Goal: Task Accomplishment & Management: Manage account settings

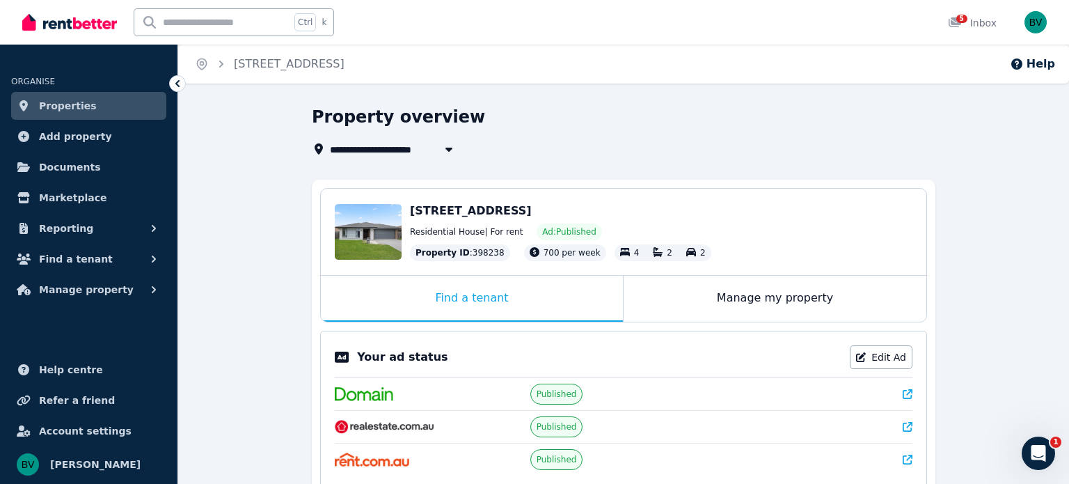
click at [472, 250] on div "Property ID : 398238" at bounding box center [460, 252] width 100 height 17
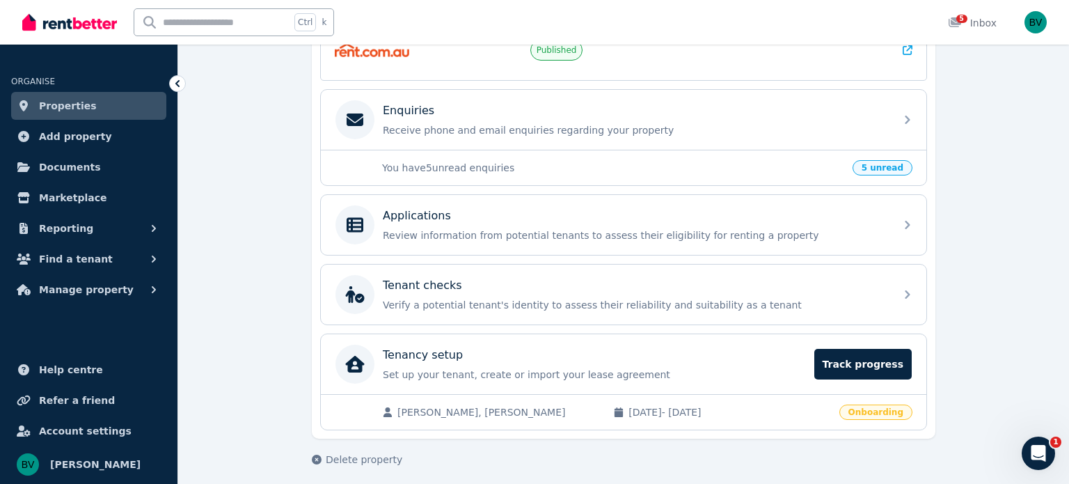
scroll to position [412, 0]
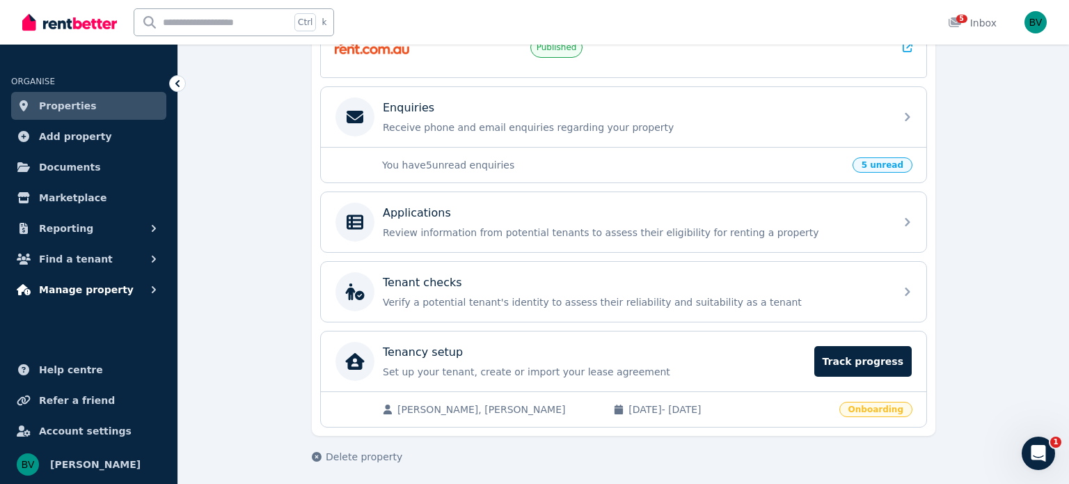
click at [149, 292] on icon "button" at bounding box center [154, 289] width 14 height 14
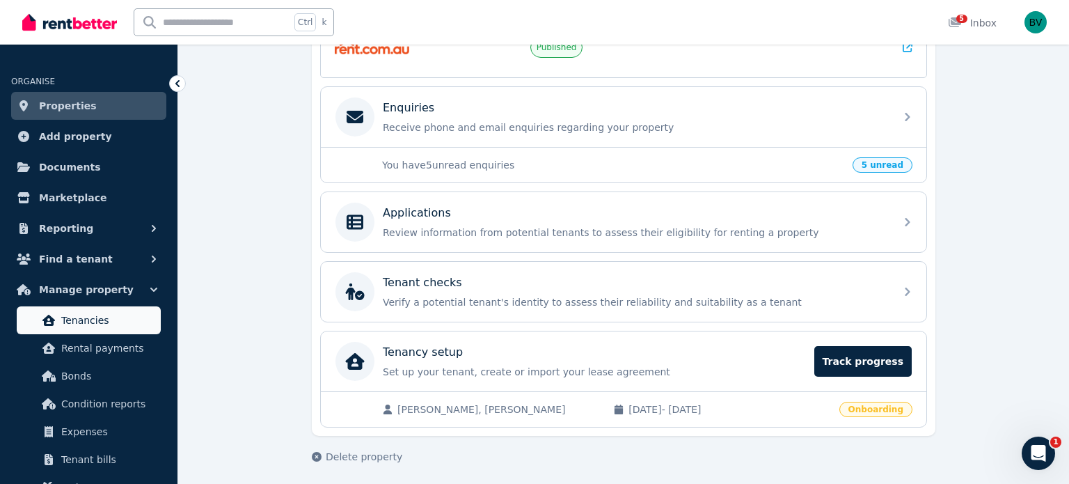
click at [91, 313] on span "Tenancies" at bounding box center [108, 320] width 94 height 17
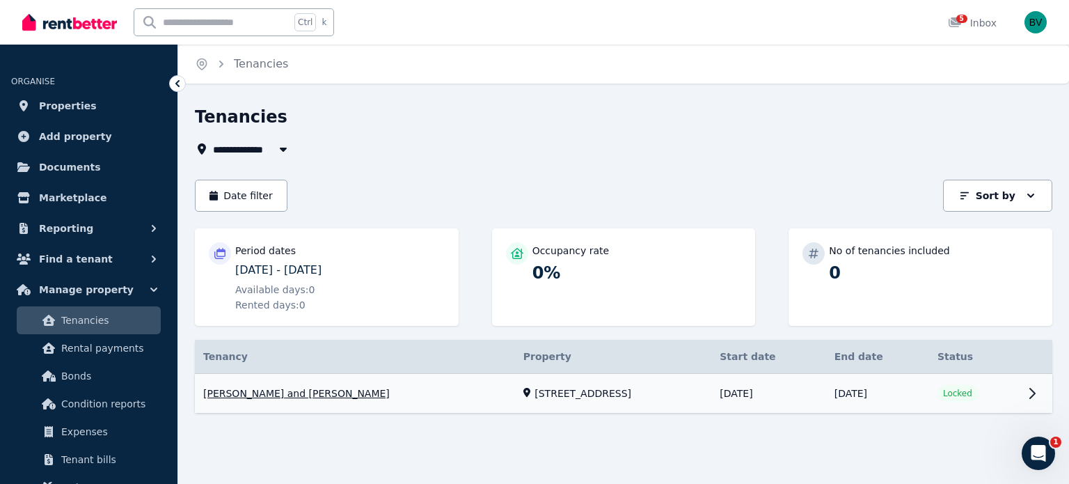
click at [1035, 395] on link "View property details" at bounding box center [623, 394] width 857 height 40
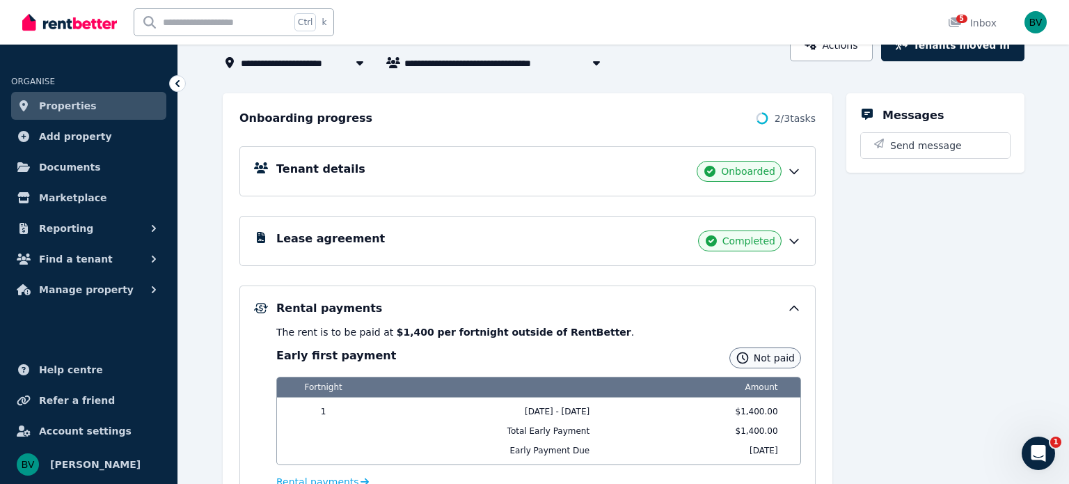
scroll to position [139, 0]
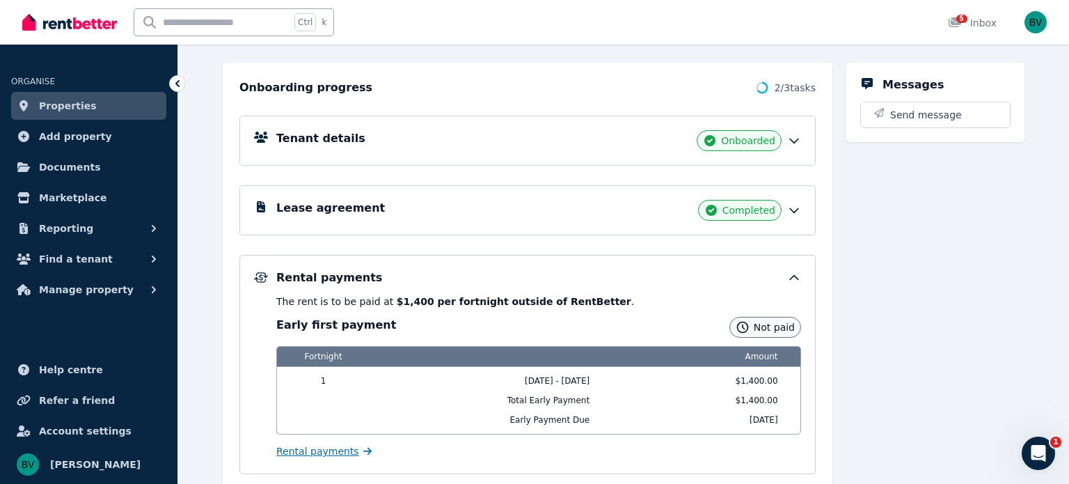
click at [316, 450] on span "Rental payments" at bounding box center [317, 451] width 83 height 14
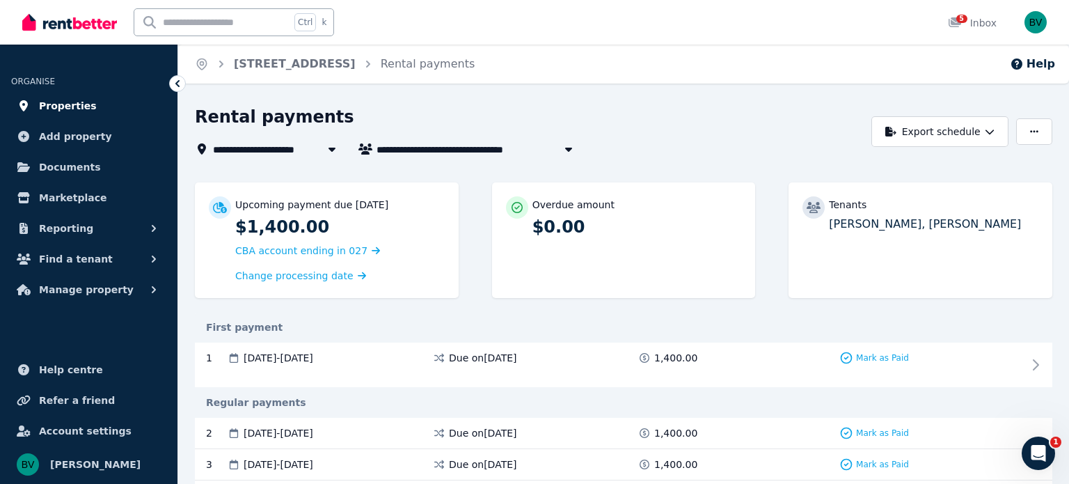
click at [49, 104] on span "Properties" at bounding box center [68, 105] width 58 height 17
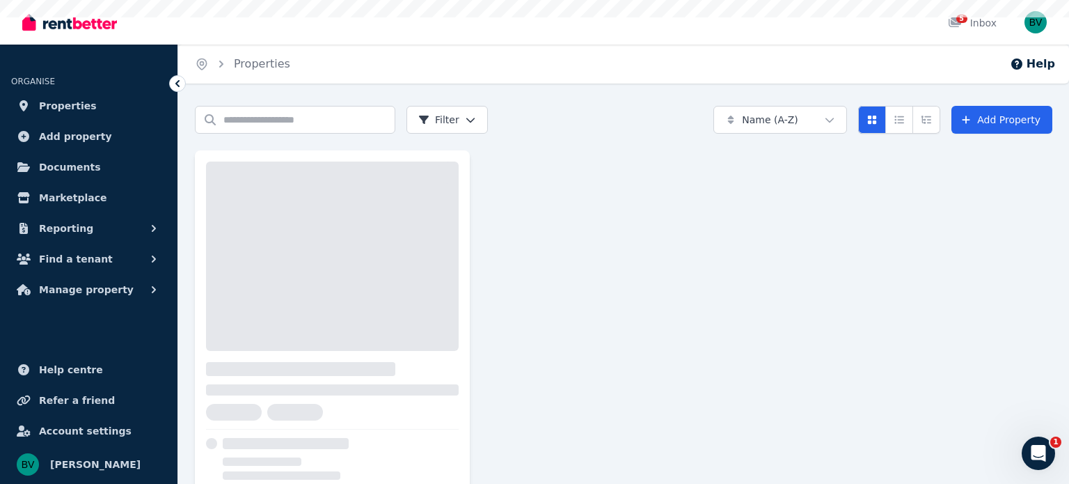
click at [49, 104] on span "Properties" at bounding box center [68, 105] width 58 height 17
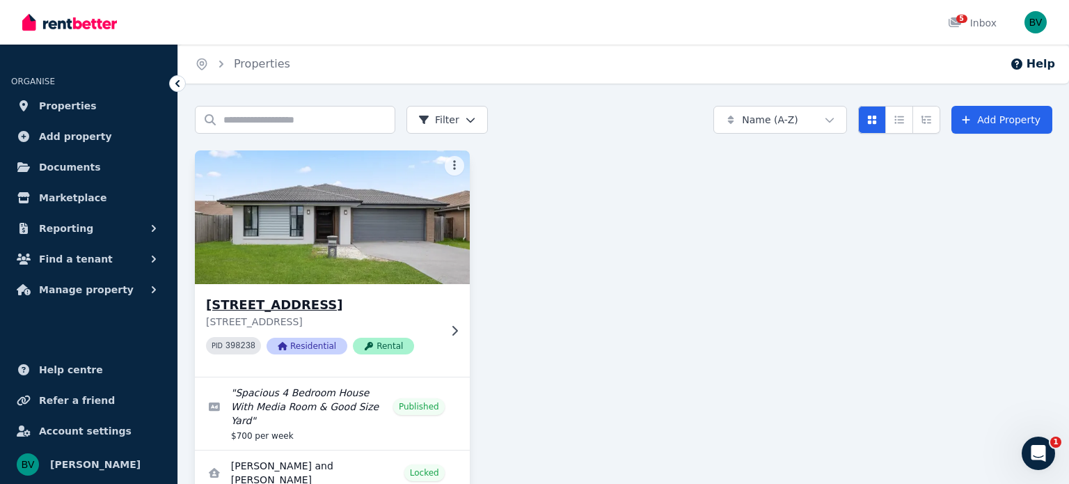
click at [383, 344] on span "Rental" at bounding box center [383, 345] width 61 height 17
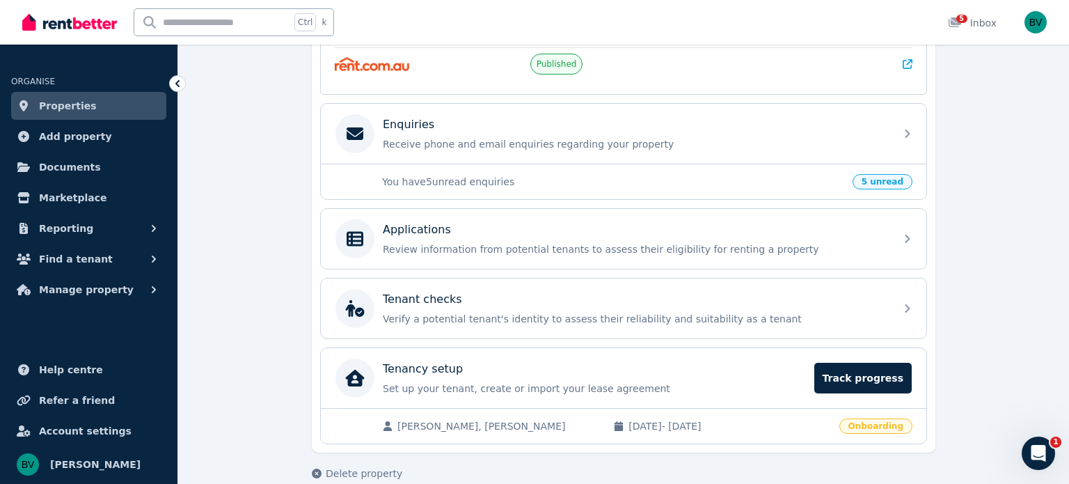
scroll to position [412, 0]
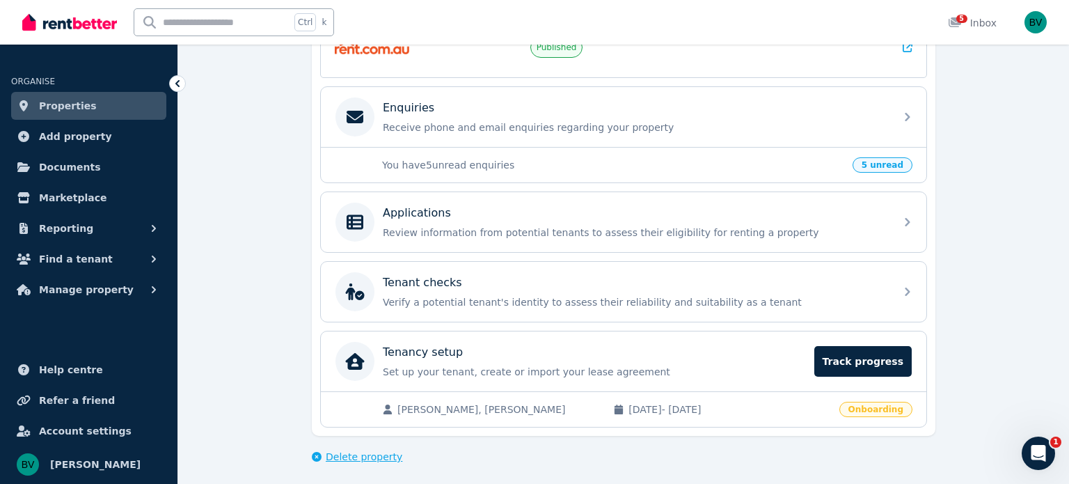
click at [353, 449] on span "Delete property" at bounding box center [364, 456] width 77 height 14
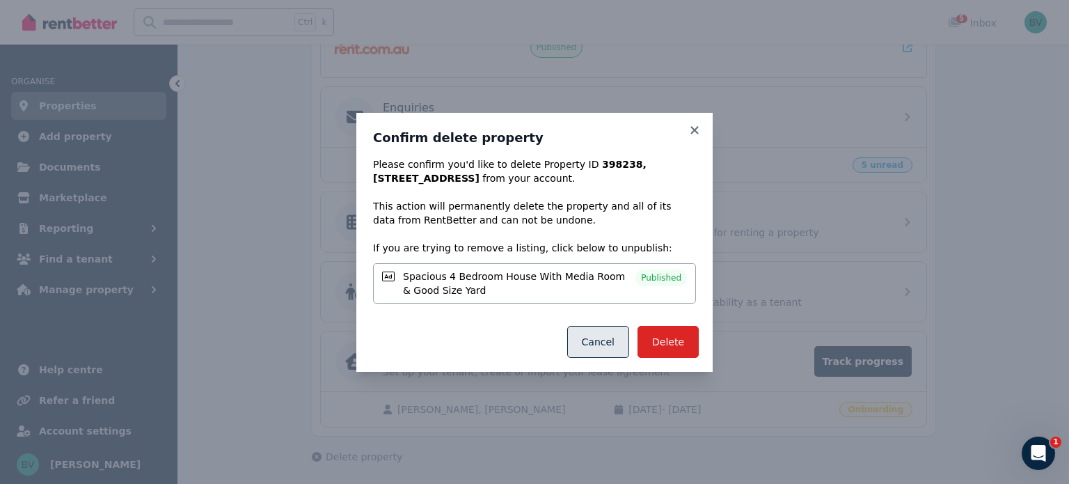
click at [603, 351] on button "Cancel" at bounding box center [598, 342] width 62 height 32
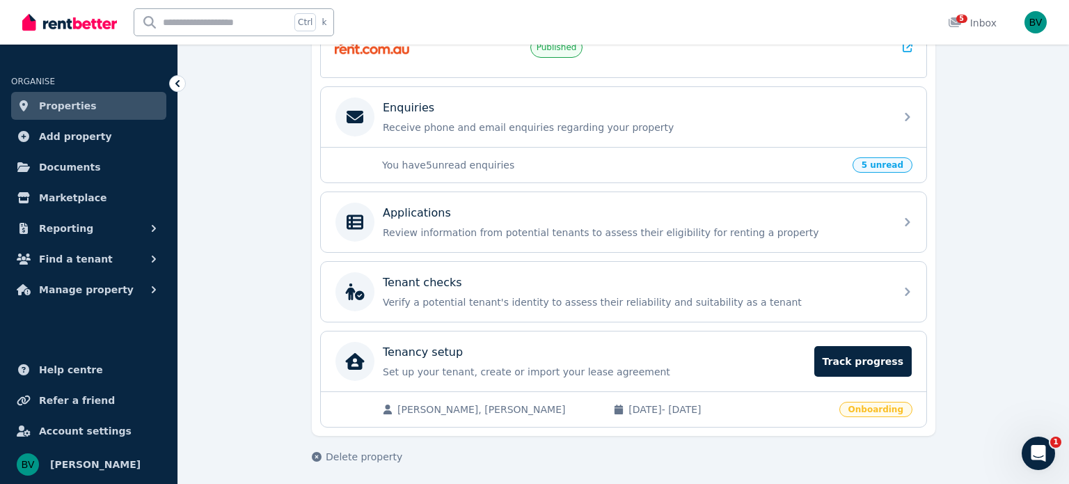
click at [269, 237] on div "**********" at bounding box center [623, 91] width 891 height 795
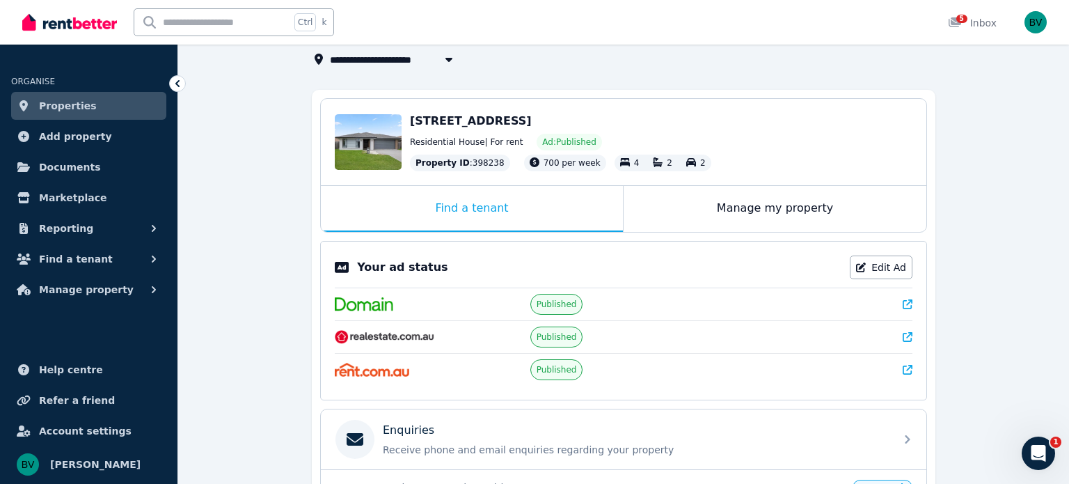
scroll to position [78, 0]
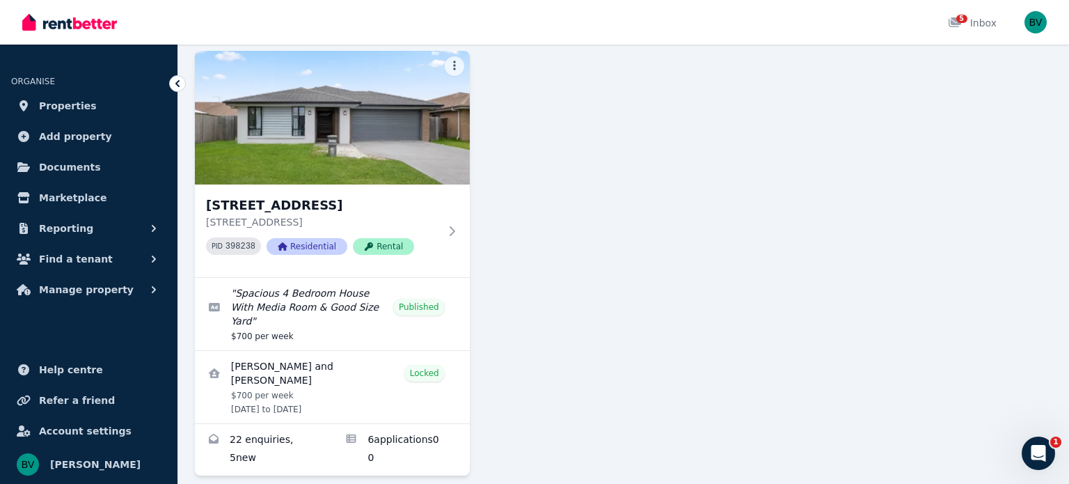
scroll to position [102, 0]
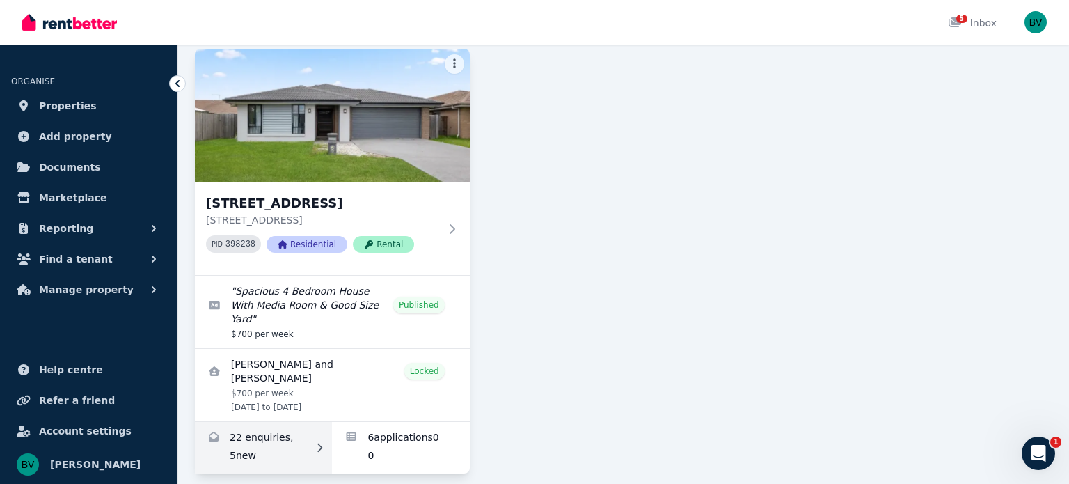
click at [250, 435] on link "Enquiries for 7 Wicker Rd, Park Ridge" at bounding box center [263, 447] width 137 height 51
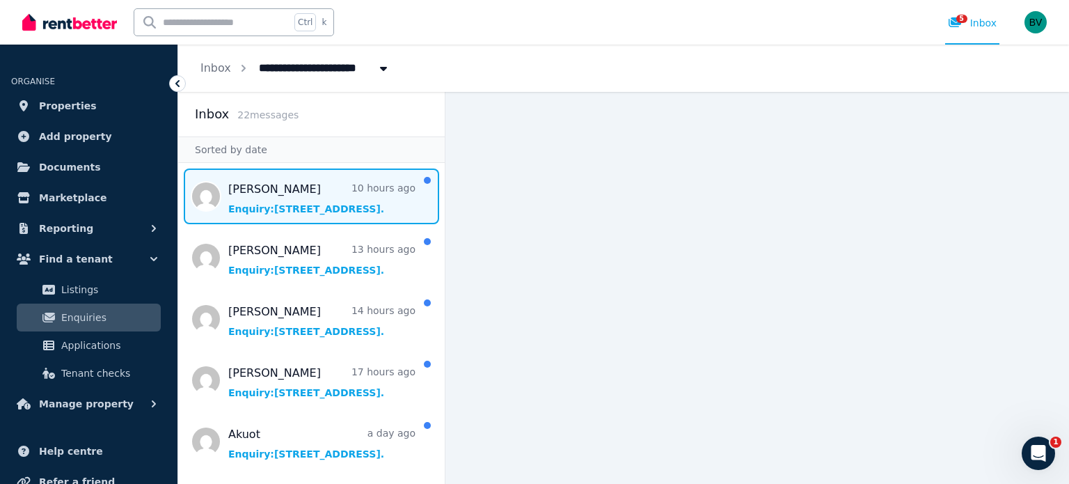
click at [345, 206] on span "Message list" at bounding box center [311, 196] width 266 height 56
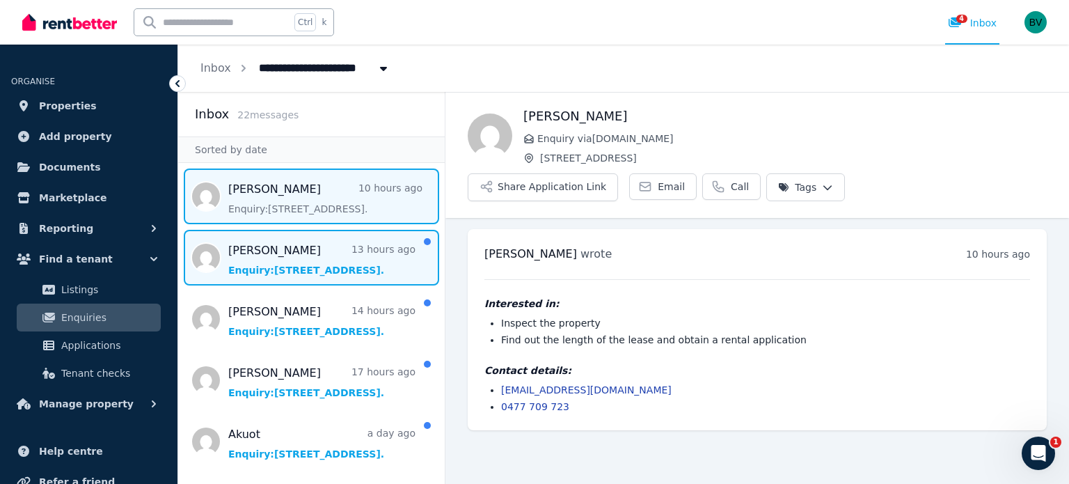
click at [278, 267] on span "Message list" at bounding box center [311, 258] width 266 height 56
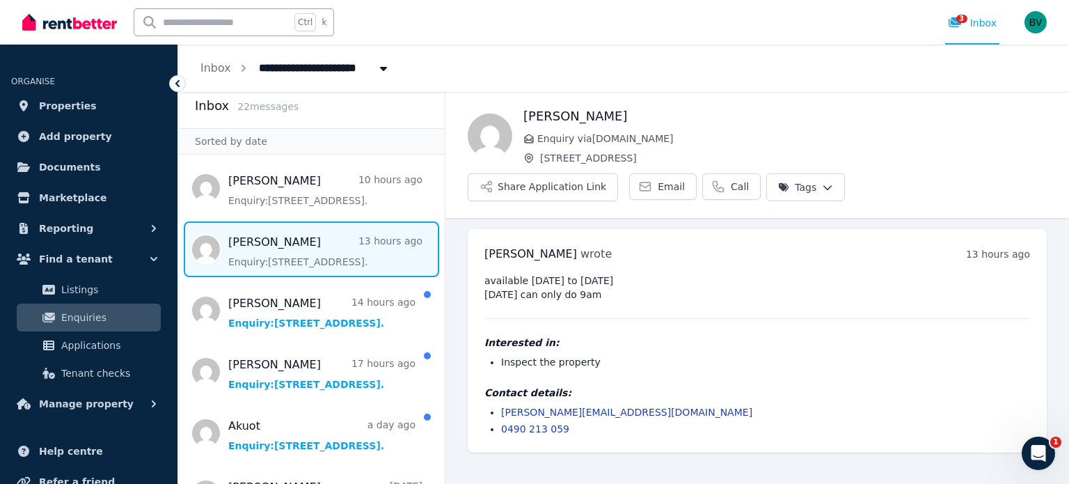
scroll to position [14, 0]
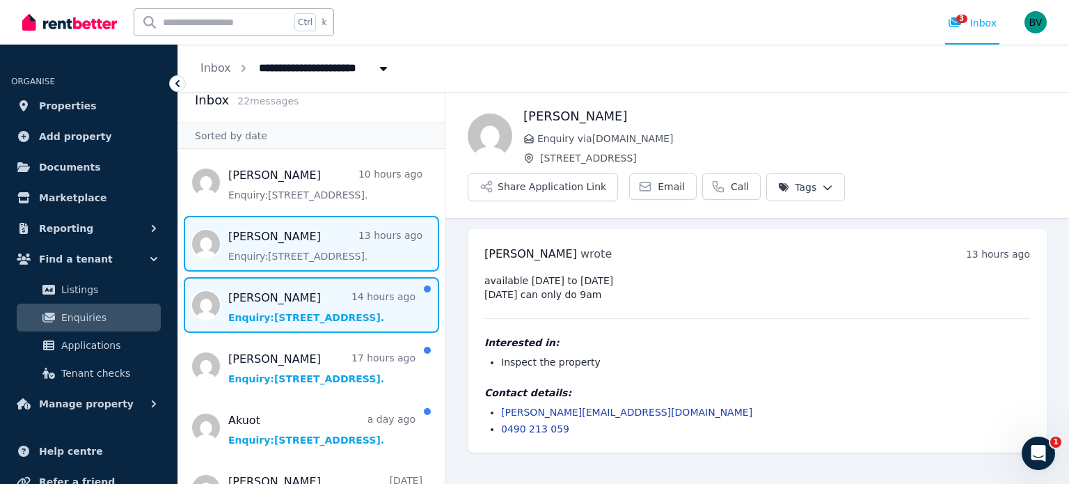
click at [285, 301] on span "Message list" at bounding box center [311, 305] width 266 height 56
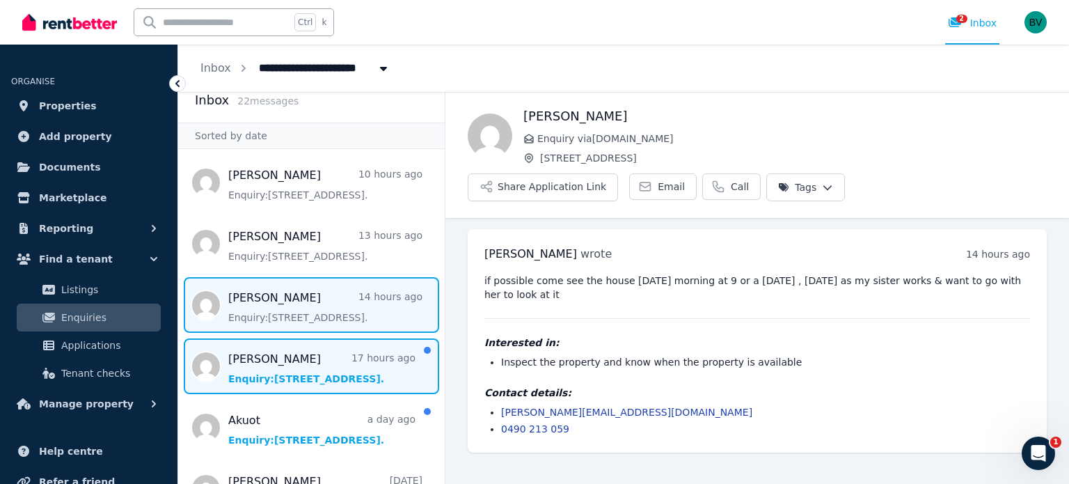
click at [276, 376] on span "Message list" at bounding box center [311, 366] width 266 height 56
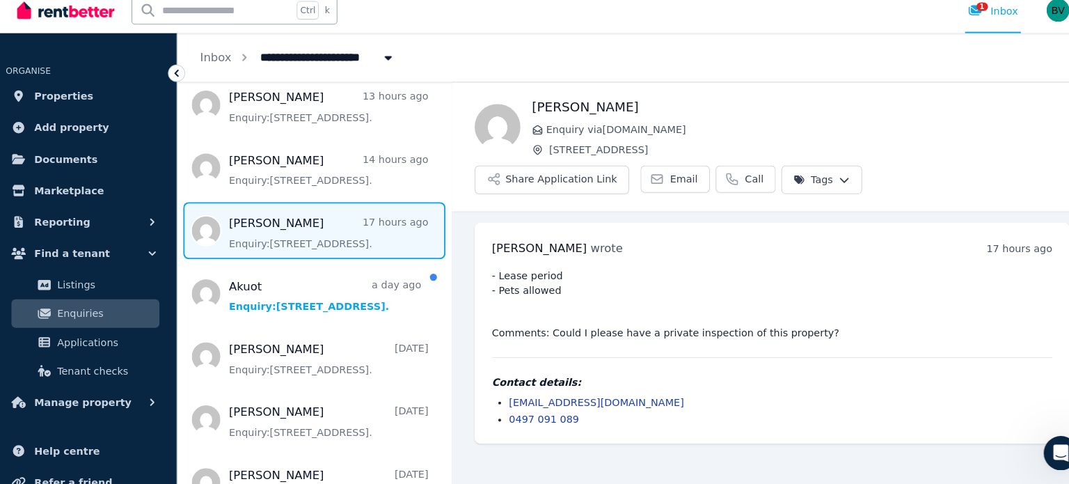
scroll to position [150, 0]
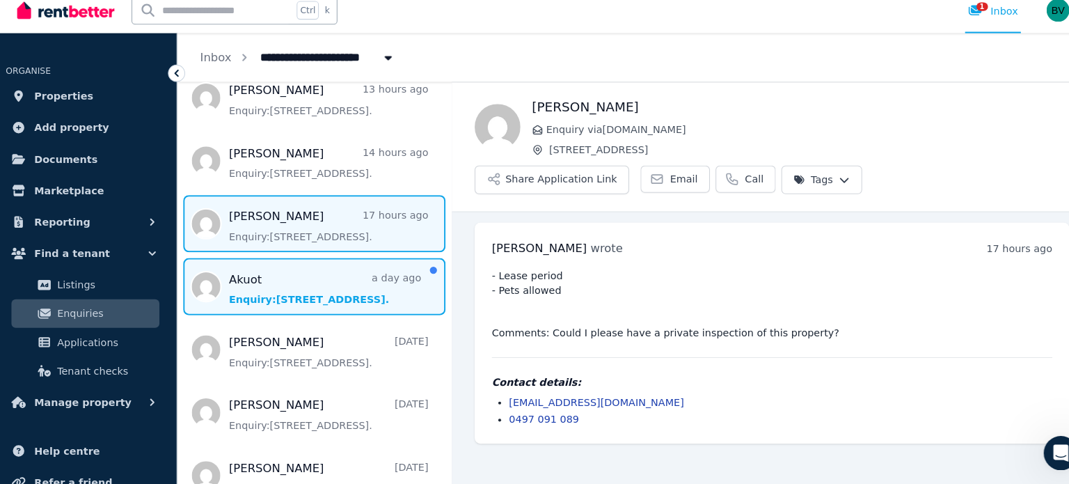
click at [275, 276] on span "Message list" at bounding box center [311, 291] width 266 height 56
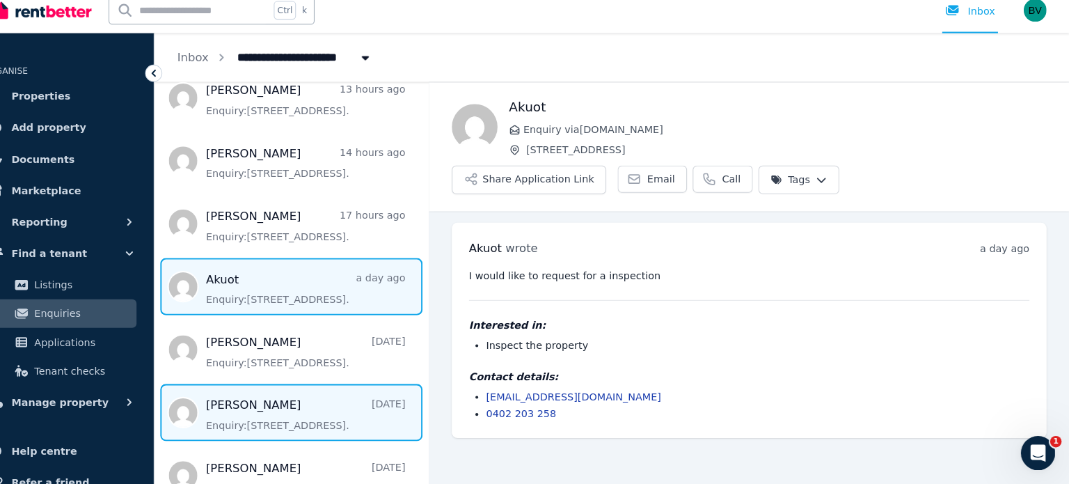
click at [282, 426] on span "Message list" at bounding box center [311, 413] width 266 height 56
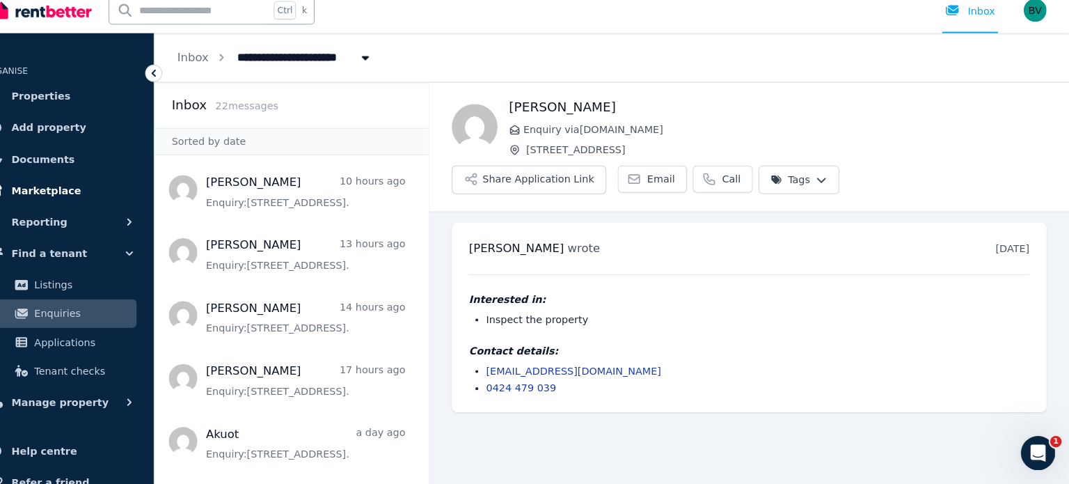
click at [81, 205] on span "Marketplace" at bounding box center [72, 197] width 67 height 17
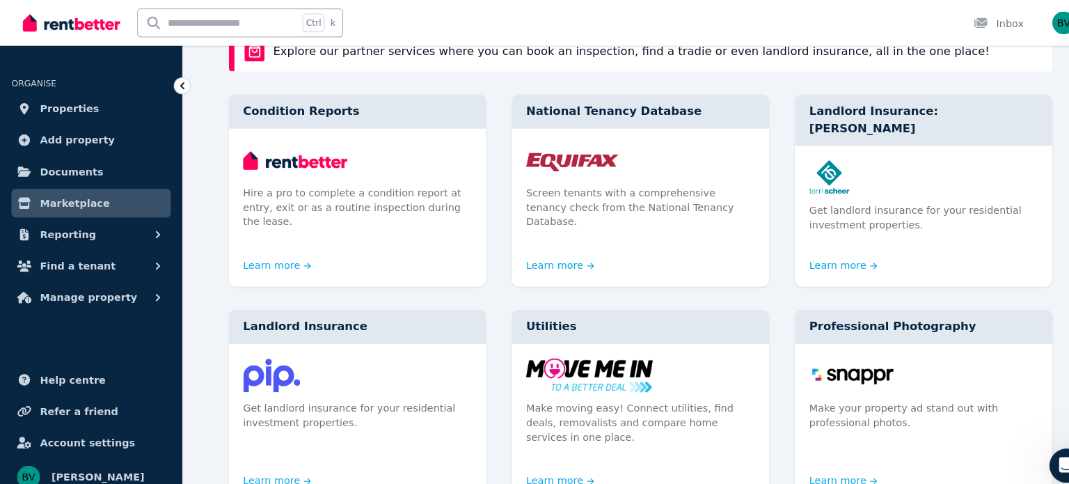
scroll to position [118, 0]
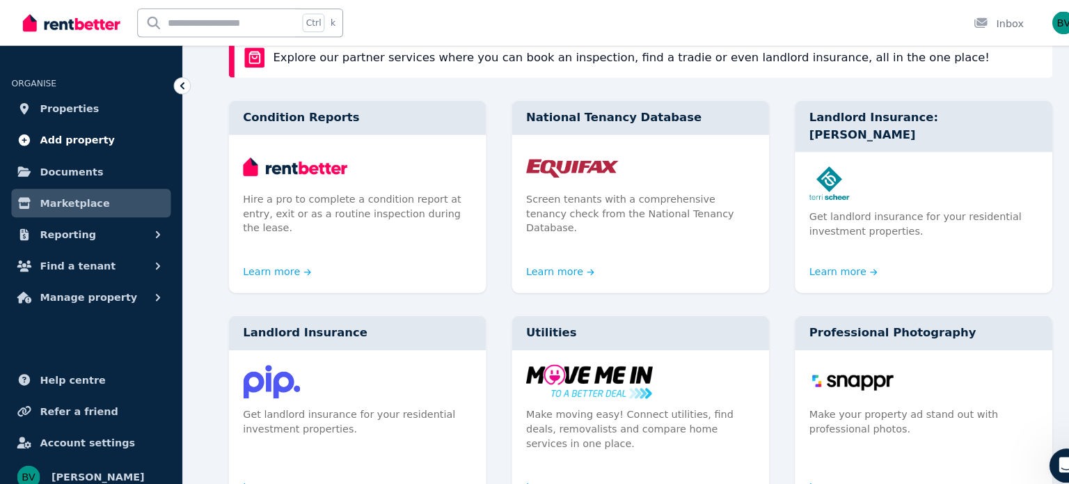
click at [57, 132] on span "Add property" at bounding box center [75, 136] width 73 height 17
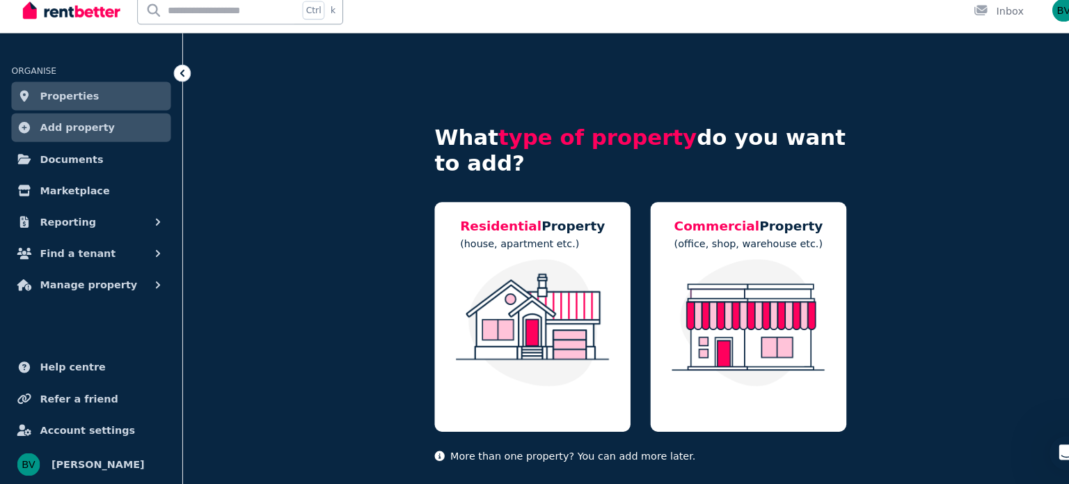
click at [109, 114] on link "Properties" at bounding box center [88, 106] width 155 height 28
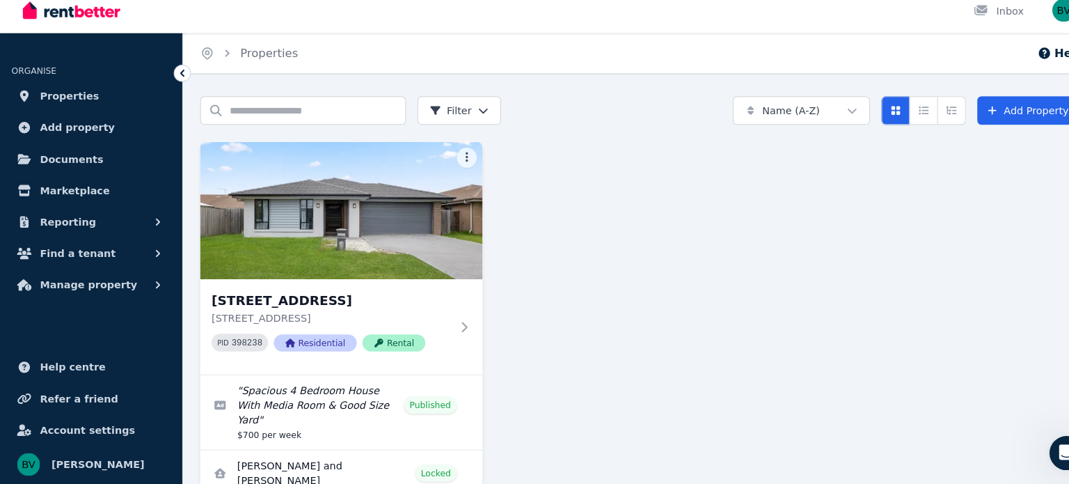
click at [463, 118] on html "Open main menu Inbox Open user menu ORGANISE Properties Add property Documents …" at bounding box center [534, 242] width 1069 height 484
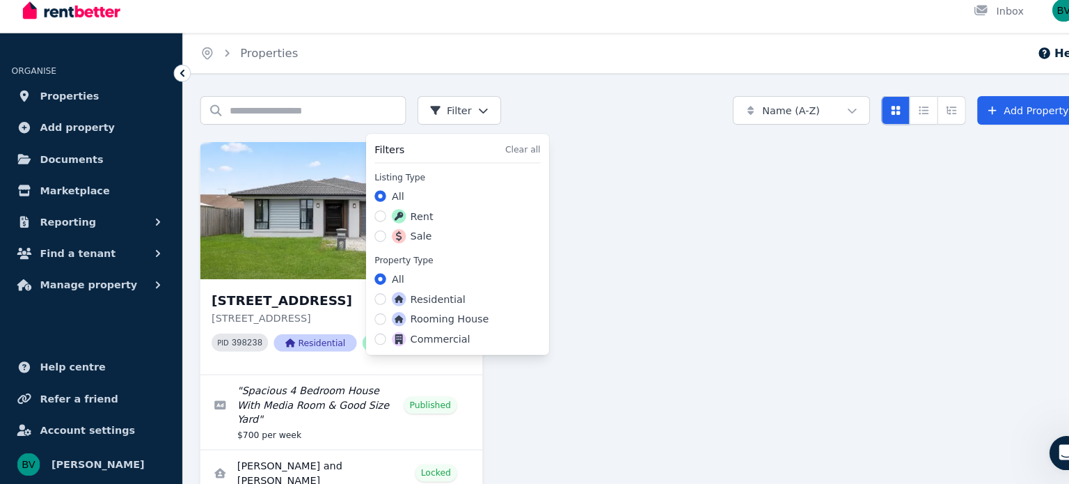
click at [787, 162] on html "Open main menu Inbox Open user menu ORGANISE Properties Add property Documents …" at bounding box center [534, 242] width 1069 height 484
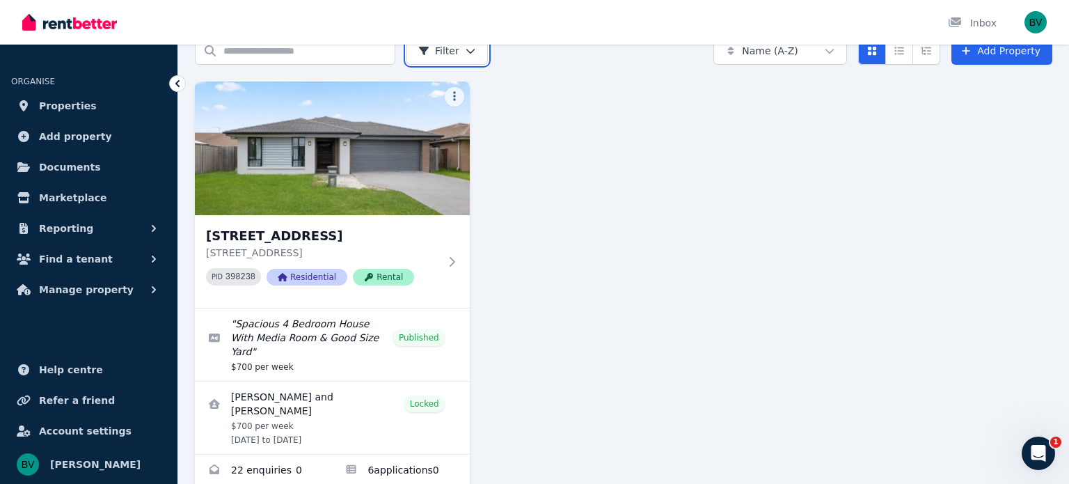
scroll to position [83, 0]
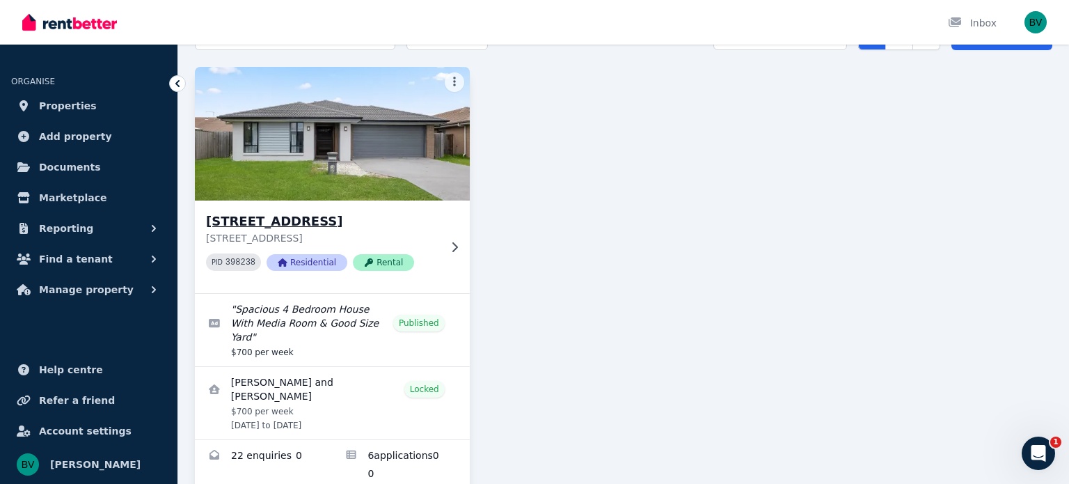
click at [232, 267] on span "PID 398238" at bounding box center [233, 261] width 55 height 17
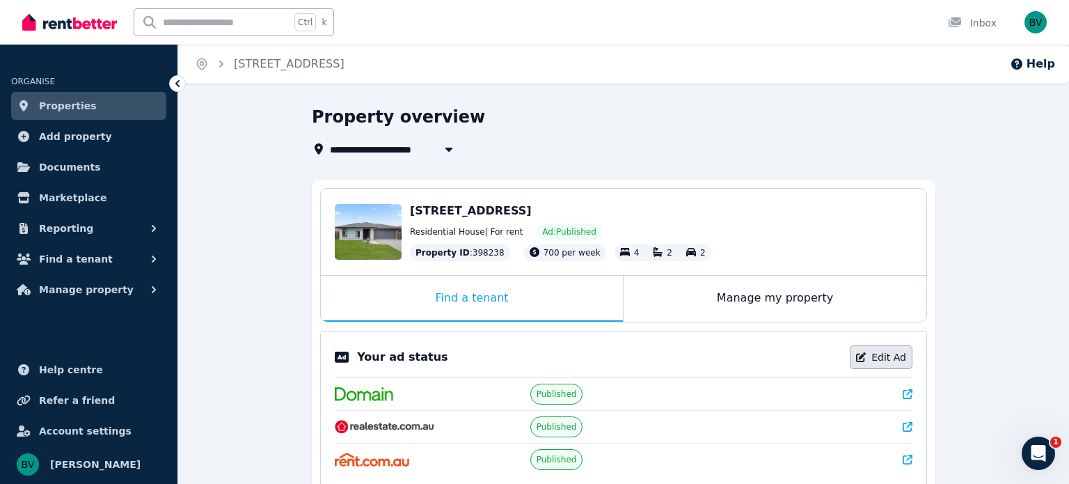
click at [870, 346] on link "Edit Ad" at bounding box center [881, 357] width 63 height 24
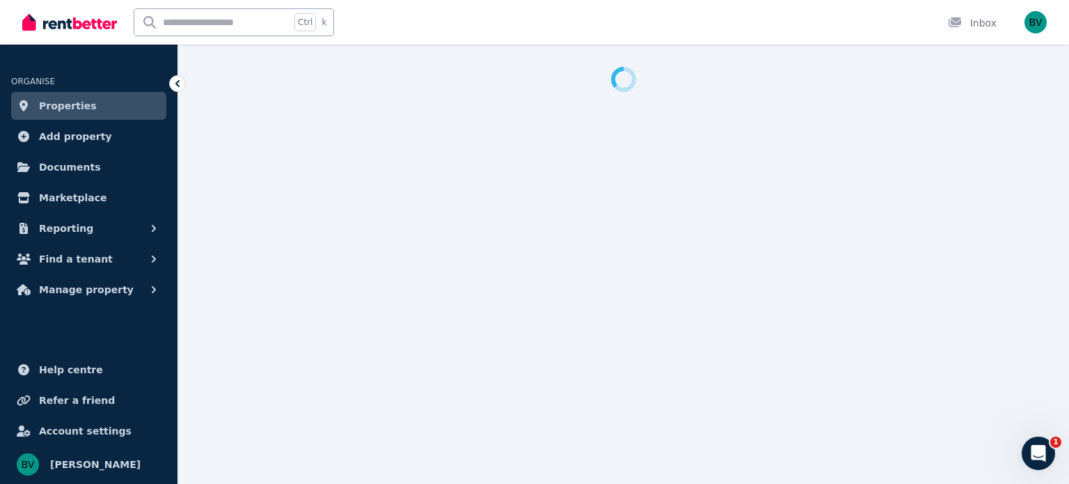
select select "**********"
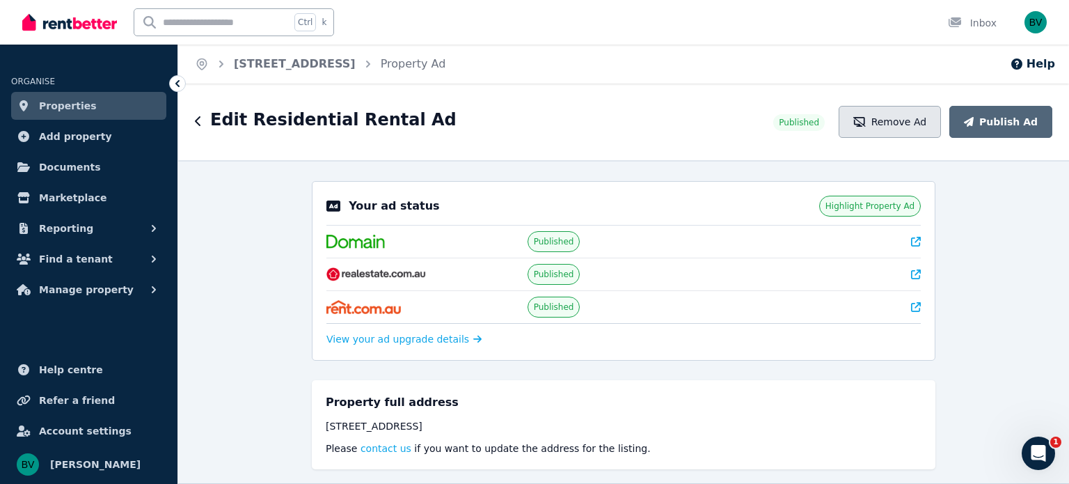
click at [928, 120] on button "Remove Ad" at bounding box center [889, 122] width 102 height 32
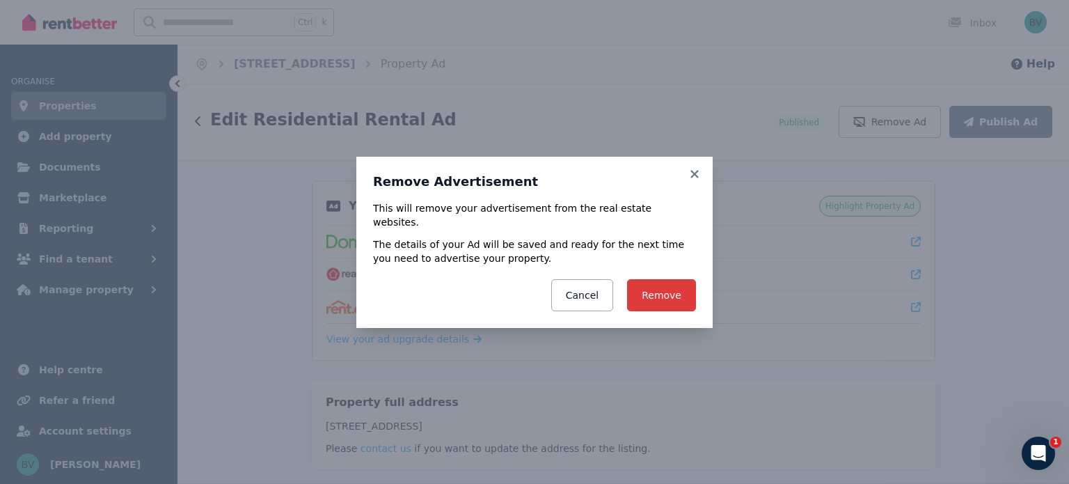
click at [644, 285] on button "Remove" at bounding box center [661, 295] width 69 height 32
